Goal: Transaction & Acquisition: Purchase product/service

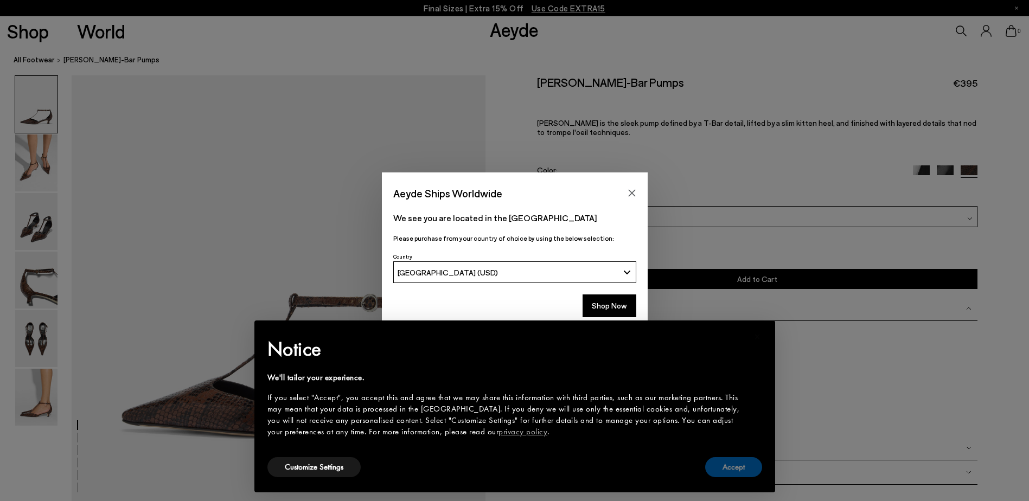
click at [742, 463] on button "Accept" at bounding box center [733, 467] width 57 height 20
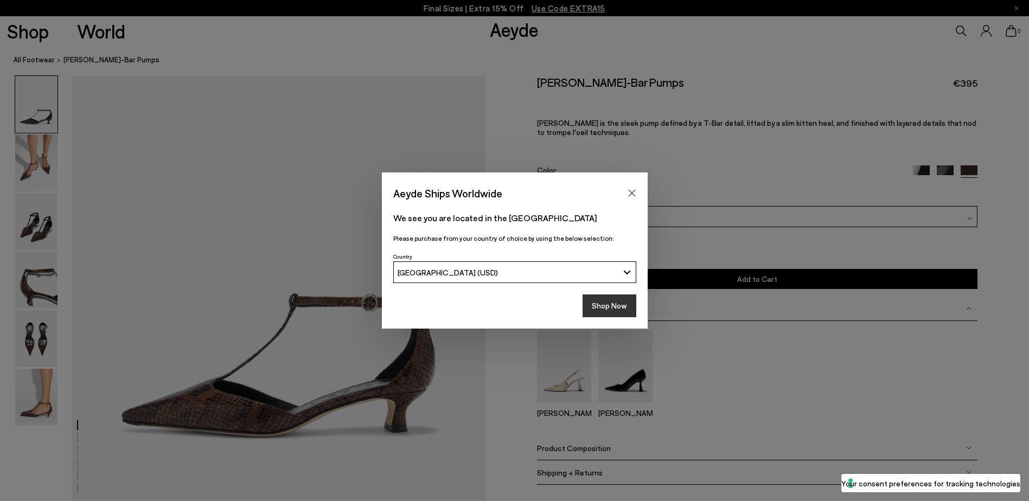
click at [605, 302] on button "Shop Now" at bounding box center [610, 306] width 54 height 23
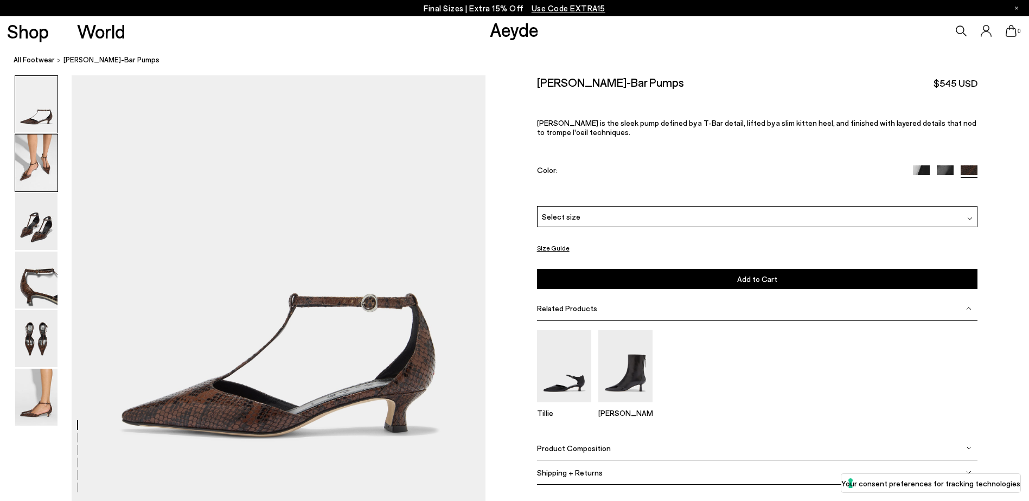
click at [22, 159] on img at bounding box center [36, 163] width 42 height 57
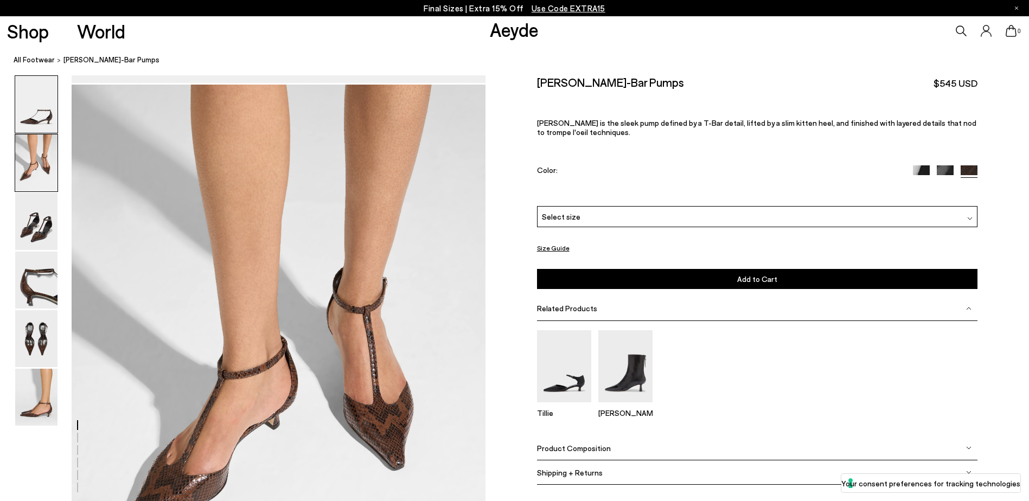
scroll to position [429, 0]
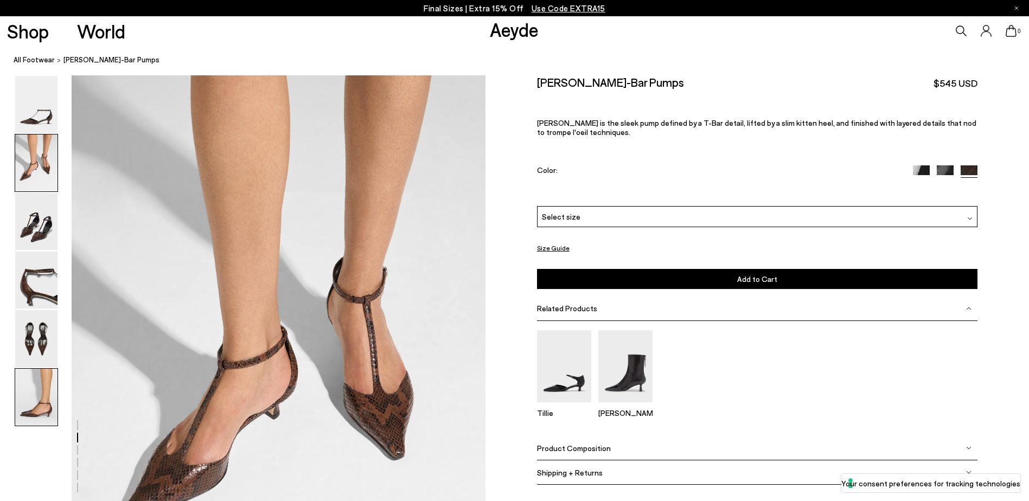
click at [29, 393] on img at bounding box center [36, 397] width 42 height 57
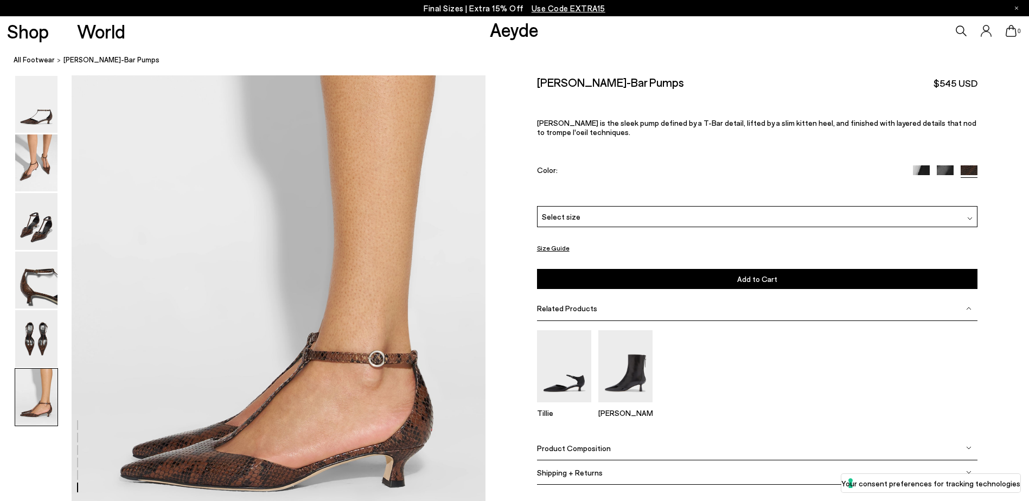
scroll to position [2717, 0]
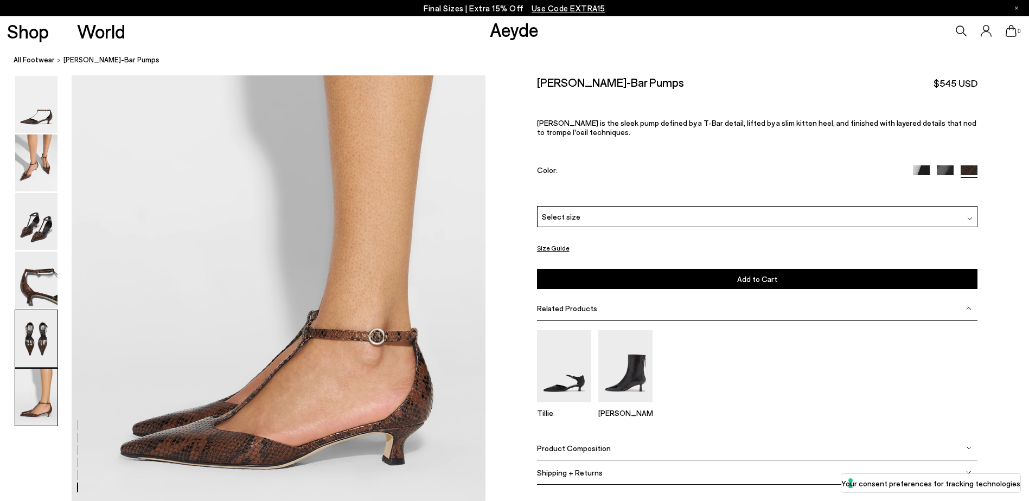
click at [43, 343] on img at bounding box center [36, 338] width 42 height 57
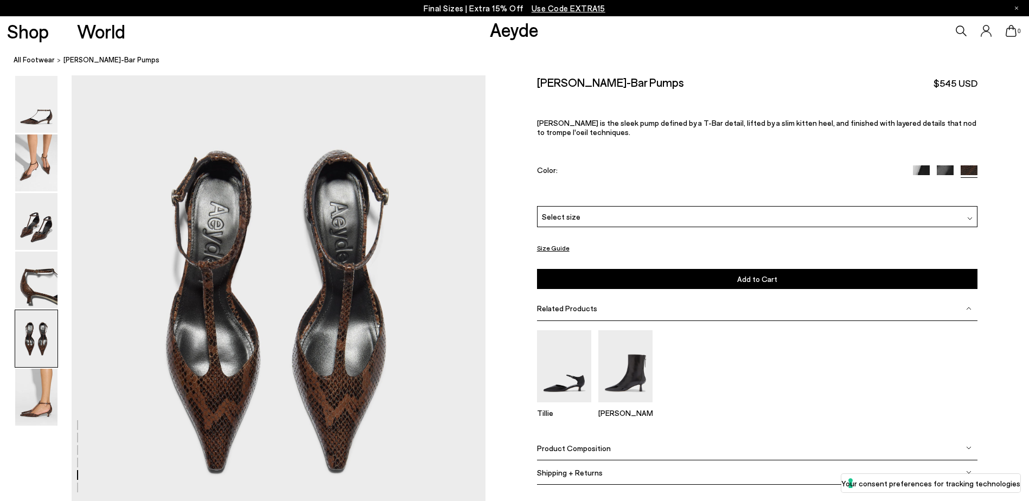
scroll to position [2089, 0]
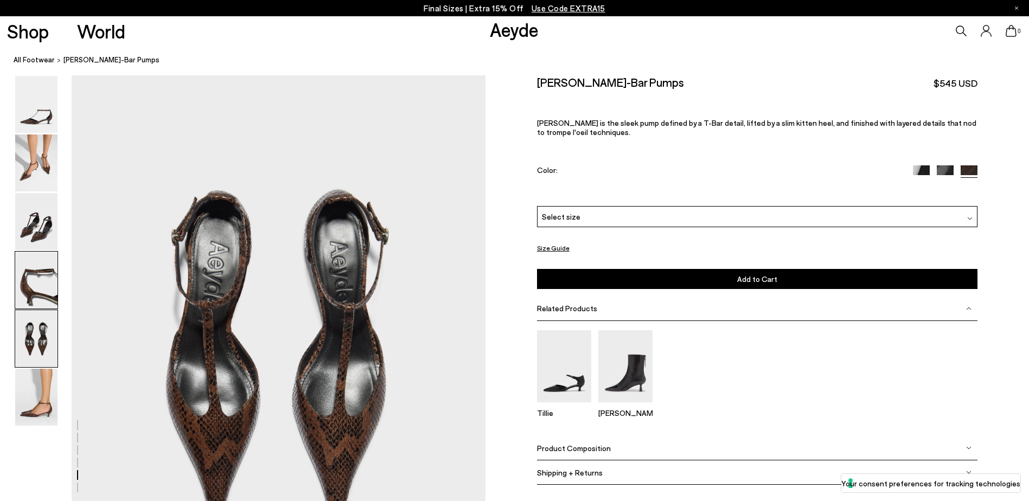
click at [43, 301] on img at bounding box center [36, 280] width 42 height 57
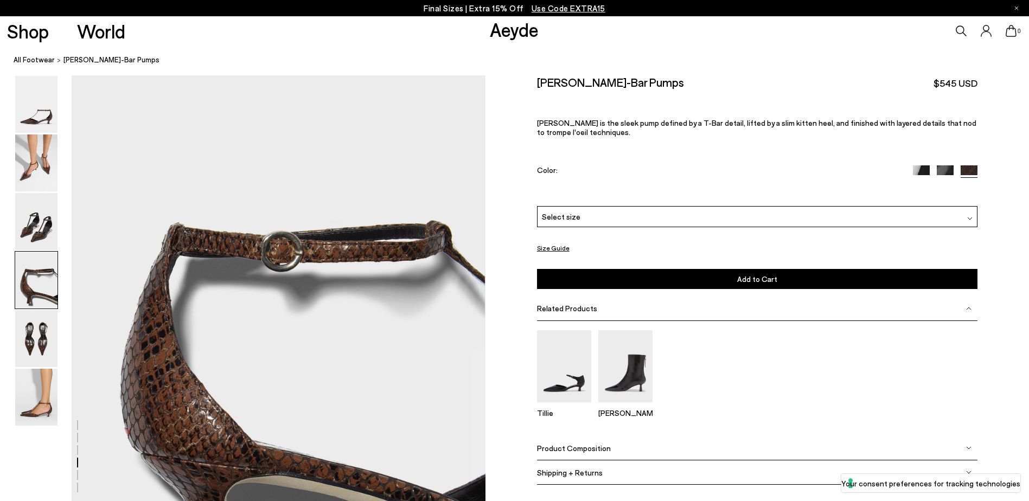
scroll to position [1536, 0]
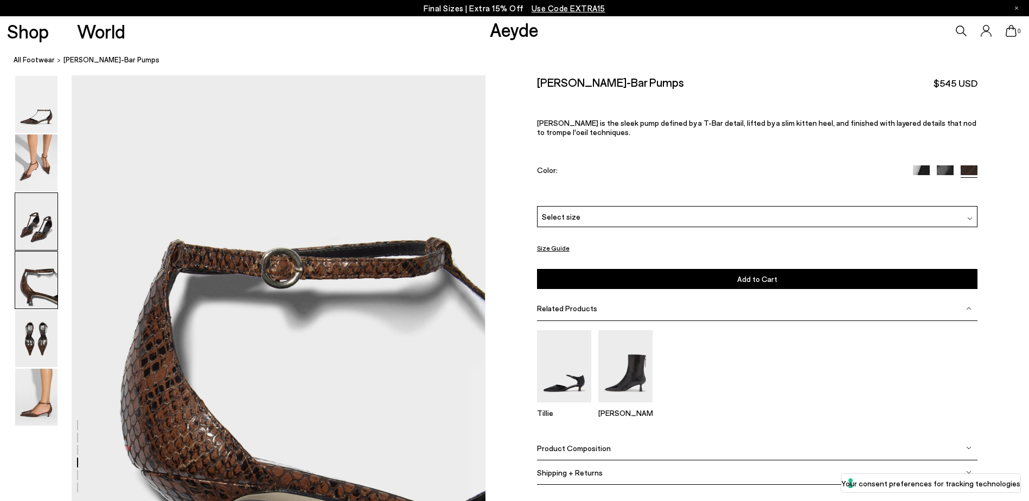
click at [47, 225] on img at bounding box center [36, 221] width 42 height 57
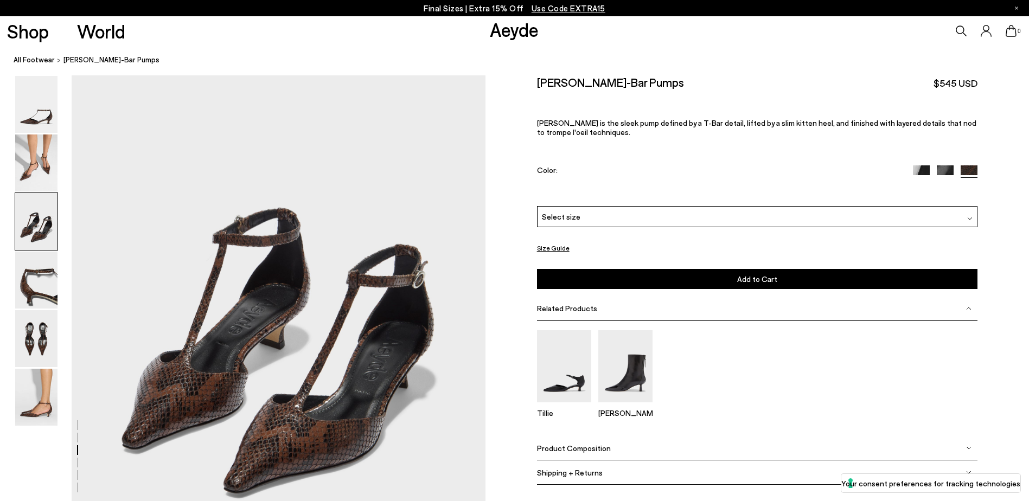
scroll to position [1091, 0]
